Goal: Navigation & Orientation: Go to known website

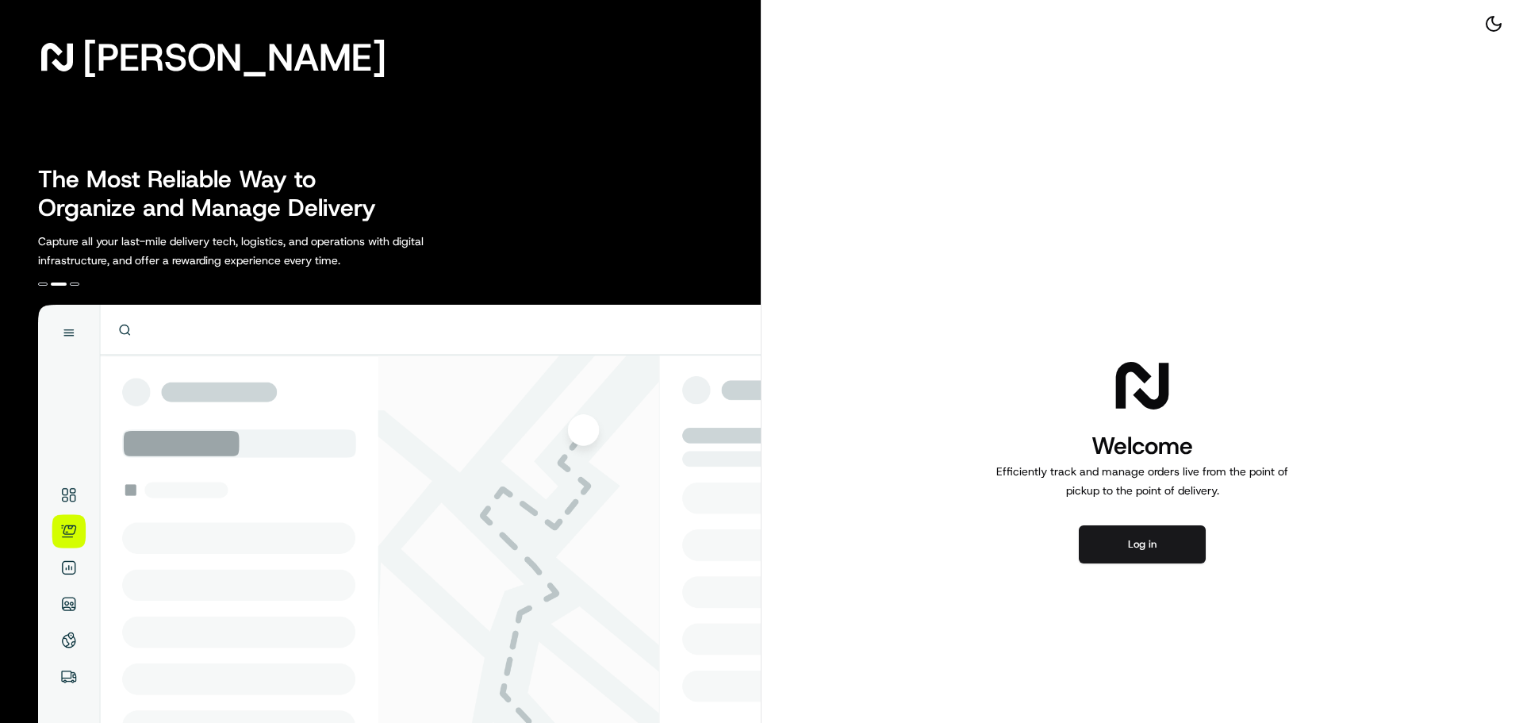
click at [1145, 521] on div "Welcome Efficiently track and manage orders live from the point of pickup to th…" at bounding box center [1143, 458] width 762 height 916
click at [1146, 535] on button "Log in" at bounding box center [1142, 544] width 127 height 38
